Goal: Task Accomplishment & Management: Use online tool/utility

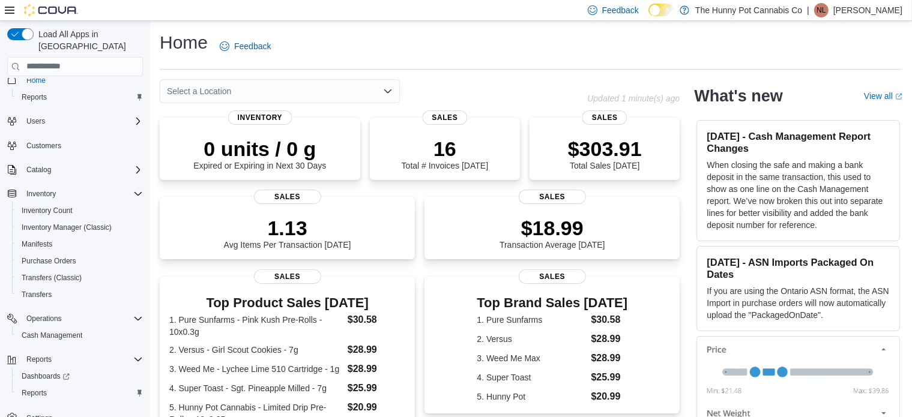
scroll to position [19, 0]
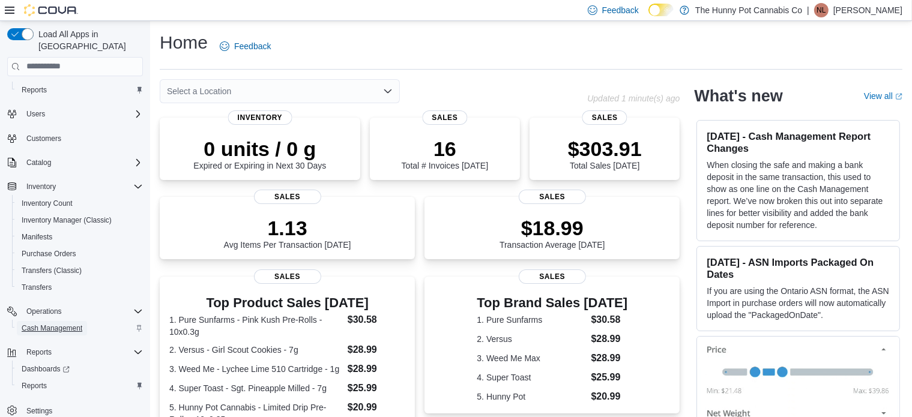
click at [50, 324] on span "Cash Management" at bounding box center [52, 329] width 61 height 10
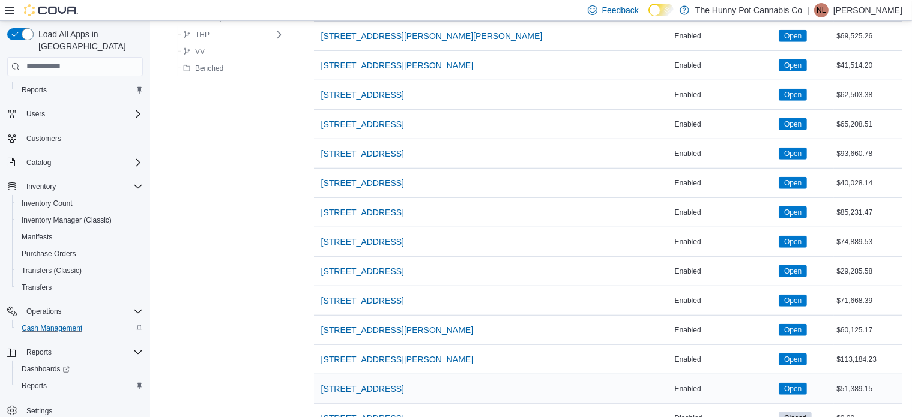
scroll to position [896, 0]
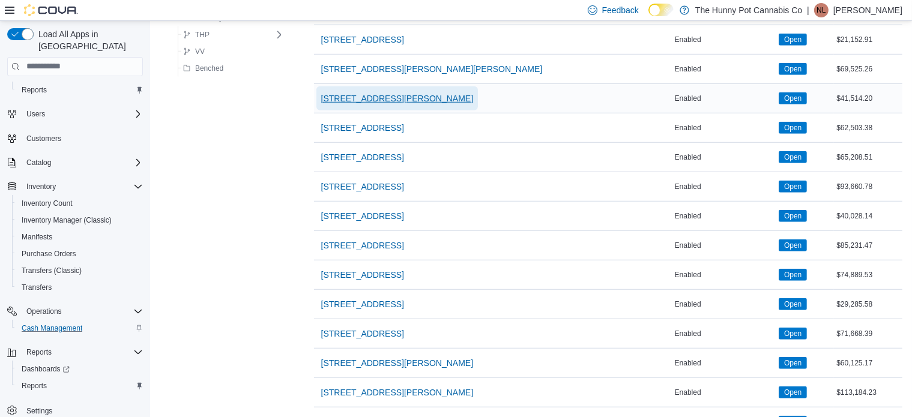
click at [381, 95] on span "[STREET_ADDRESS][PERSON_NAME]" at bounding box center [397, 98] width 152 height 12
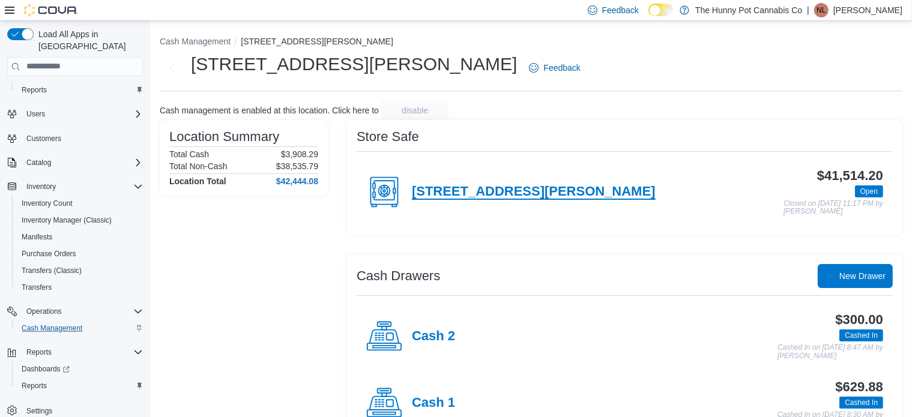
click at [474, 199] on h4 "[STREET_ADDRESS][PERSON_NAME]" at bounding box center [534, 192] width 244 height 16
click at [442, 404] on h4 "Cash 1" at bounding box center [433, 404] width 43 height 16
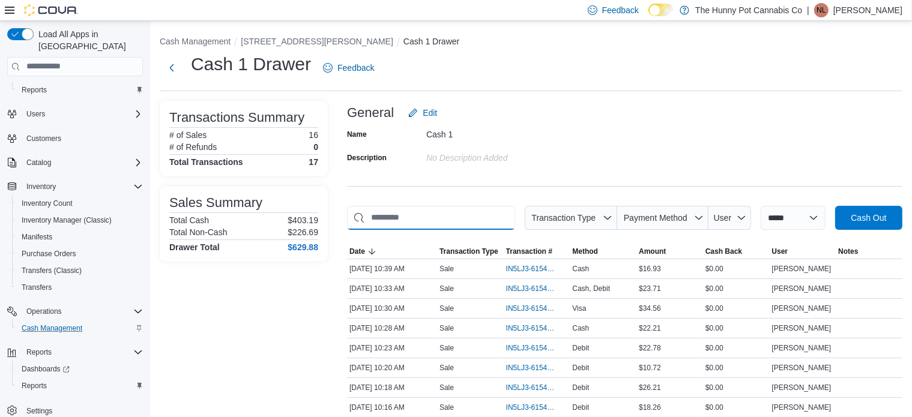
click at [462, 222] on input "This is a search bar. As you type, the results lower in the page will automatic…" at bounding box center [431, 218] width 168 height 24
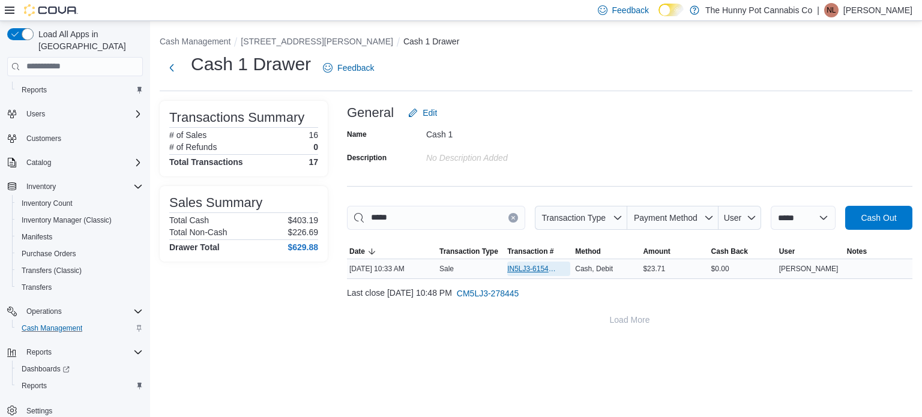
click at [531, 268] on span "IN5LJ3-6154240" at bounding box center [532, 269] width 51 height 10
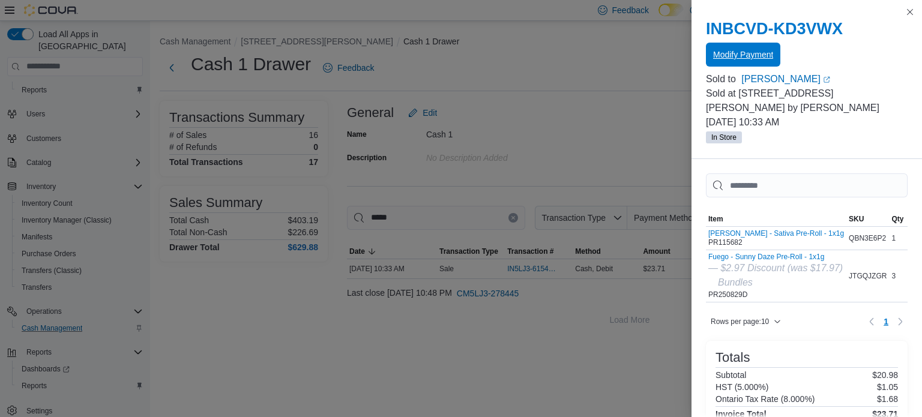
click at [750, 59] on span "Modify Payment" at bounding box center [743, 55] width 60 height 12
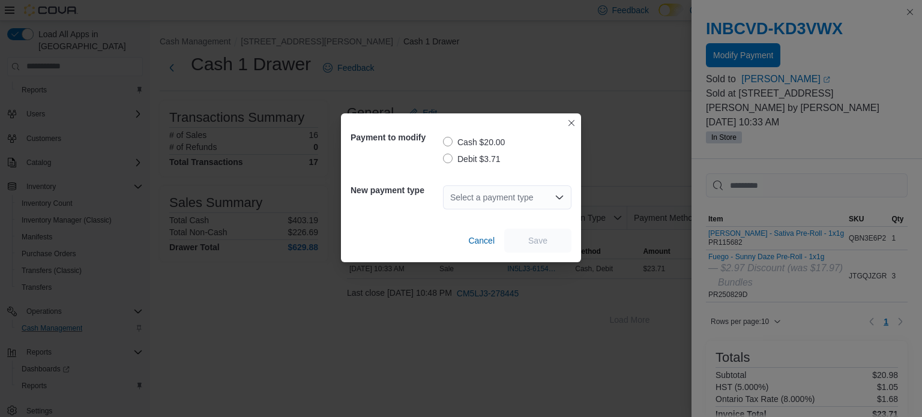
click at [483, 160] on label "Debit $3.71" at bounding box center [472, 159] width 58 height 14
drag, startPoint x: 488, startPoint y: 198, endPoint x: 488, endPoint y: 204, distance: 6.6
click at [488, 199] on div "Select a payment type" at bounding box center [507, 198] width 128 height 24
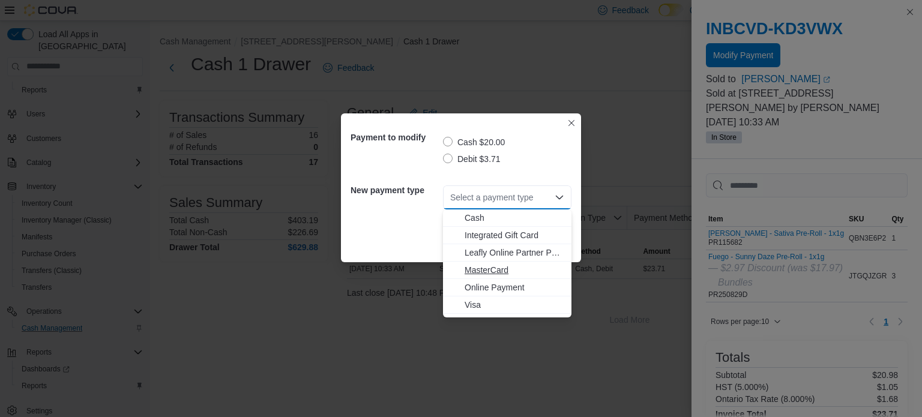
click at [483, 268] on span "MasterCard" at bounding box center [515, 270] width 100 height 12
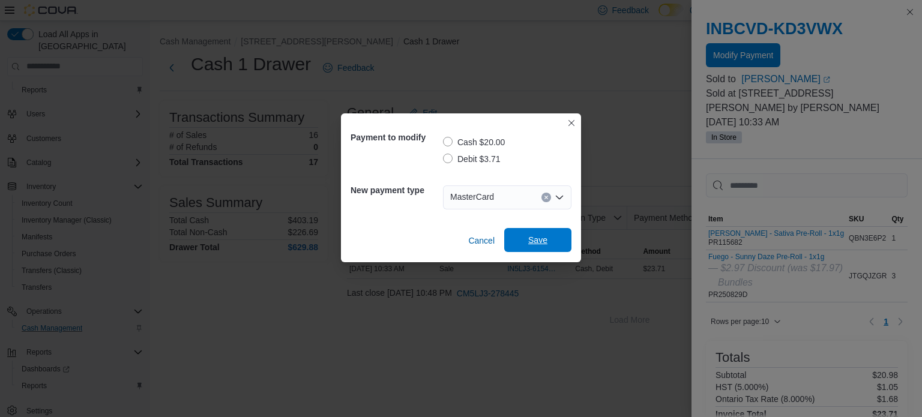
click at [539, 246] on span "Save" at bounding box center [538, 240] width 53 height 24
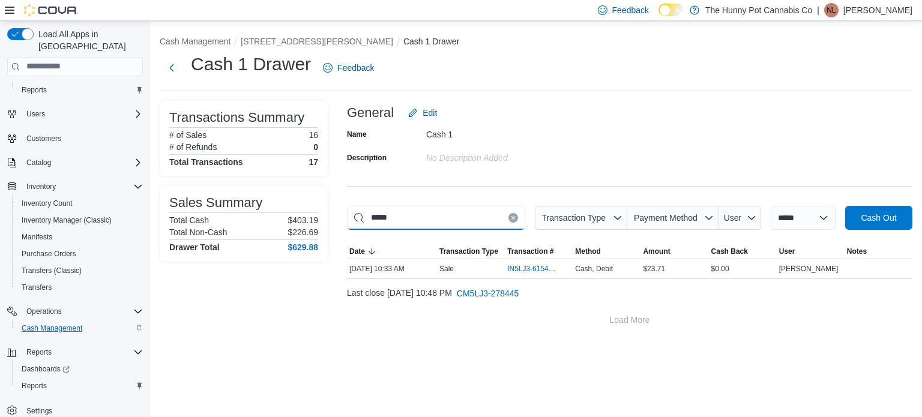
click at [447, 217] on input "*****" at bounding box center [436, 218] width 178 height 24
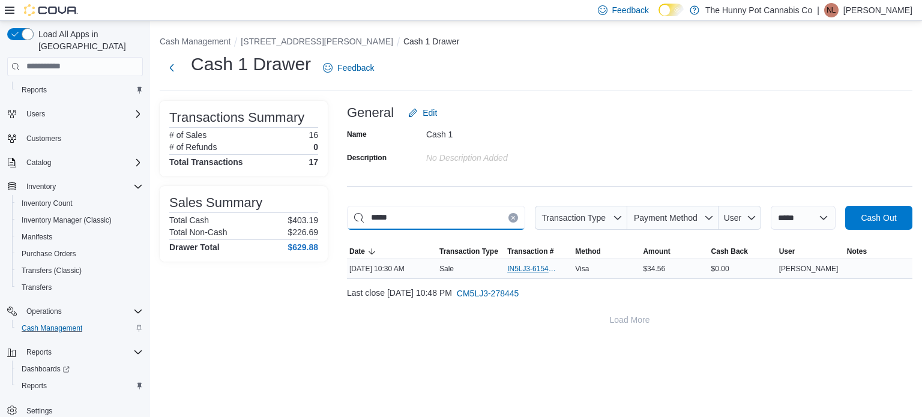
type input "*****"
click at [531, 268] on span "IN5LJ3-6154224" at bounding box center [532, 269] width 51 height 10
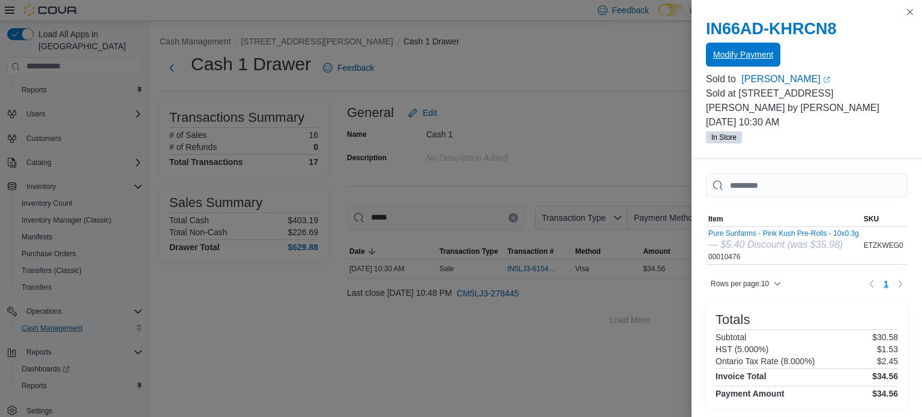
click at [753, 57] on span "Modify Payment" at bounding box center [743, 55] width 60 height 12
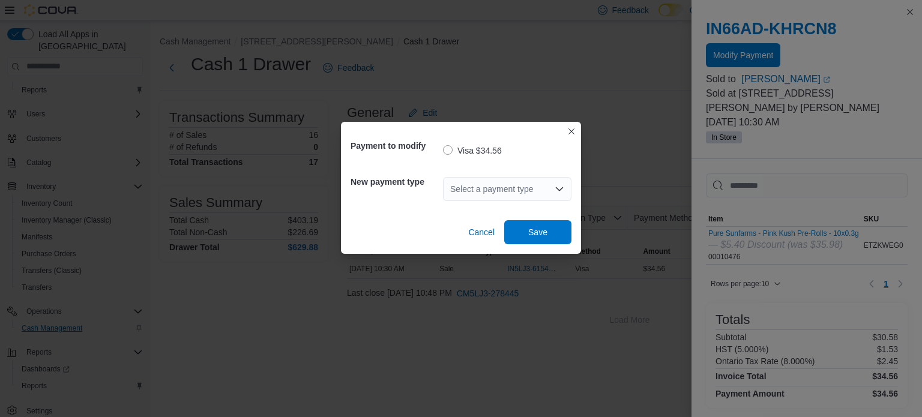
click at [475, 196] on div "Select a payment type" at bounding box center [507, 189] width 128 height 24
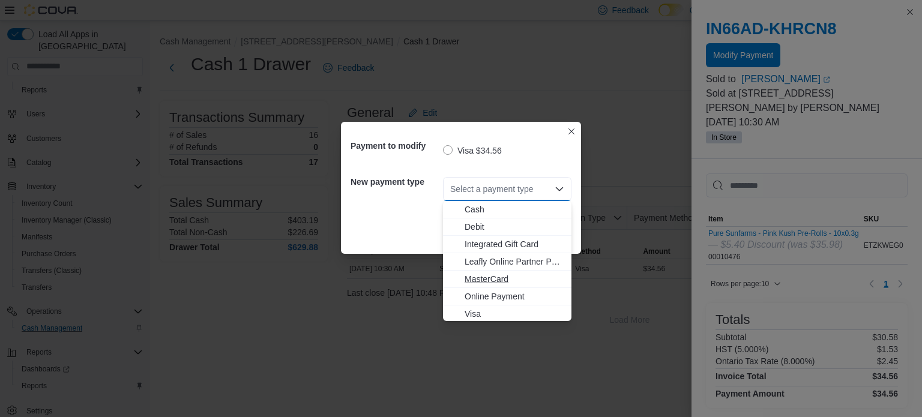
click at [492, 275] on span "MasterCard" at bounding box center [515, 279] width 100 height 12
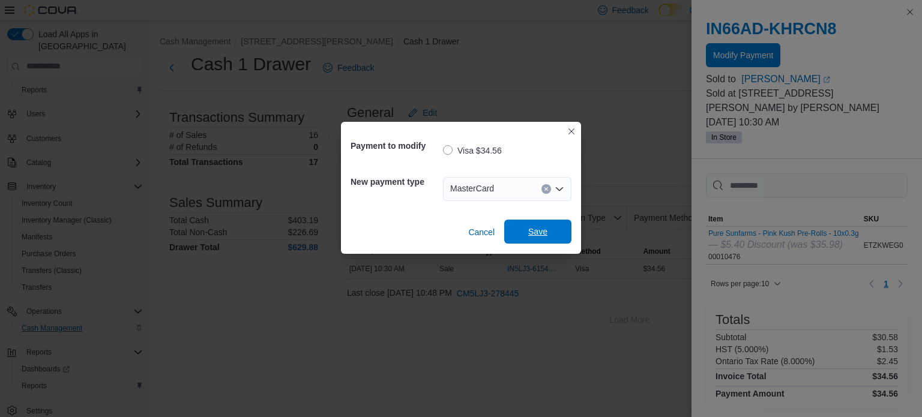
click at [530, 228] on span "Save" at bounding box center [537, 232] width 19 height 12
